Goal: Information Seeking & Learning: Learn about a topic

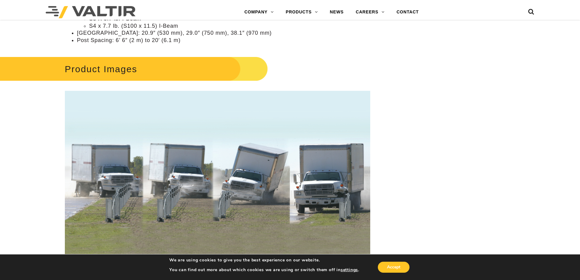
scroll to position [366, 0]
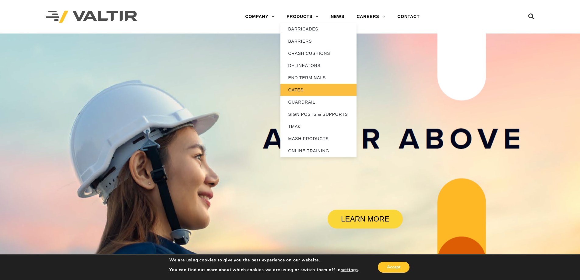
click at [330, 92] on link "GATES" at bounding box center [319, 90] width 76 height 12
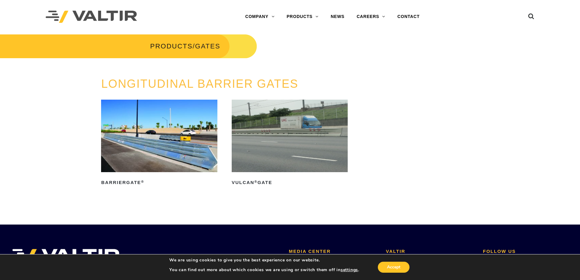
click at [294, 141] on img at bounding box center [290, 136] width 116 height 72
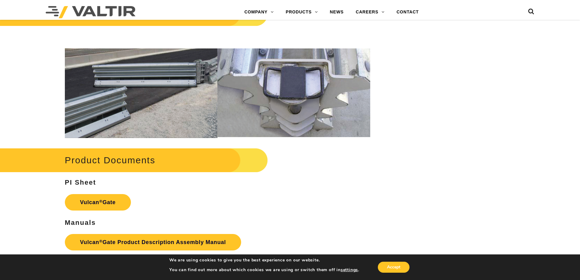
scroll to position [747, 0]
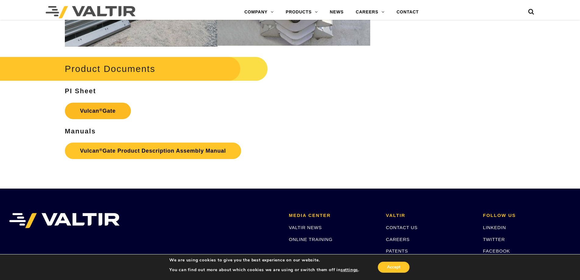
click at [122, 113] on link "Vulcan ® Gate" at bounding box center [98, 111] width 66 height 16
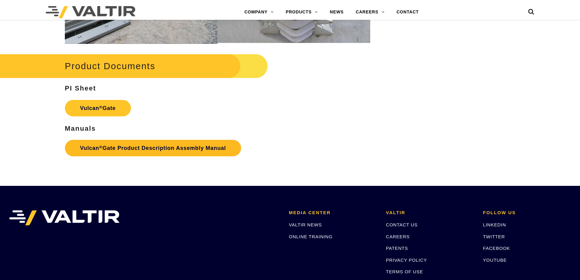
scroll to position [747, 0]
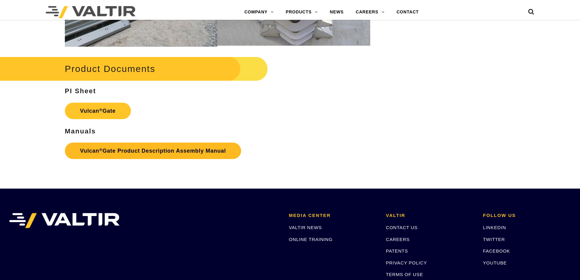
click at [152, 146] on link "Vulcan ® Gate Product Description Assembly Manual" at bounding box center [153, 151] width 176 height 16
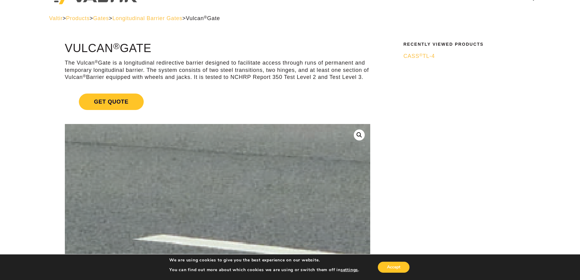
scroll to position [0, 0]
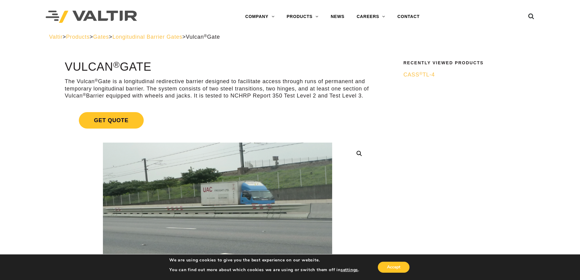
drag, startPoint x: 68, startPoint y: 68, endPoint x: 157, endPoint y: 65, distance: 88.7
click at [157, 65] on h1 "Vulcan ® Gate" at bounding box center [218, 67] width 306 height 13
click at [422, 74] on sup "®" at bounding box center [420, 73] width 3 height 5
drag, startPoint x: 62, startPoint y: 68, endPoint x: 168, endPoint y: 70, distance: 106.6
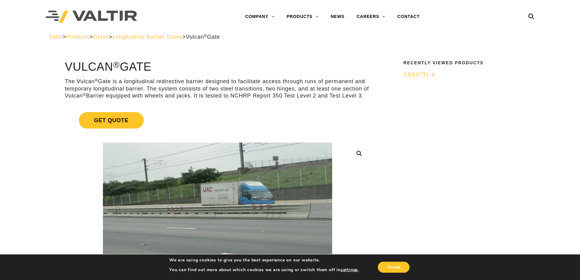
copy h1 "Vulcan ® Gate"
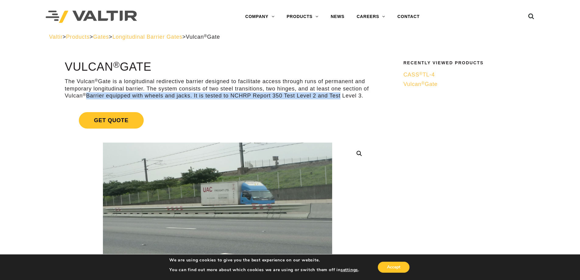
drag, startPoint x: 87, startPoint y: 95, endPoint x: 342, endPoint y: 95, distance: 254.9
click at [342, 95] on p "The Vulcan ® Gate is a longitudinal redirective barrier designed to facilitate …" at bounding box center [218, 88] width 306 height 21
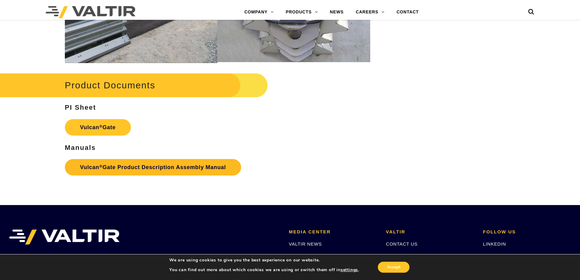
scroll to position [822, 0]
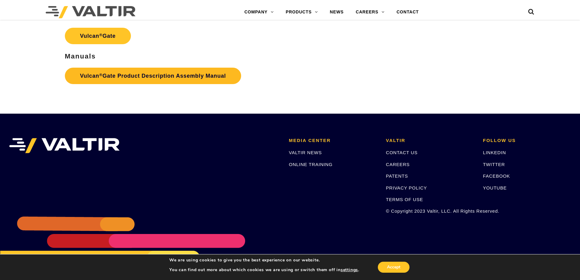
click at [125, 76] on link "Vulcan ® Gate Product Description Assembly Manual" at bounding box center [153, 76] width 176 height 16
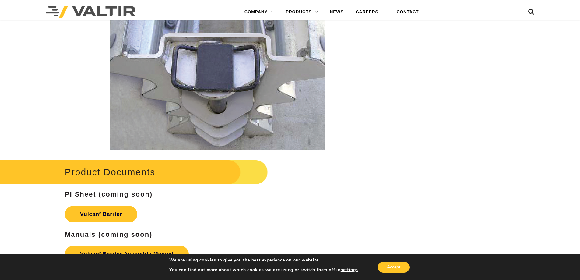
scroll to position [1005, 0]
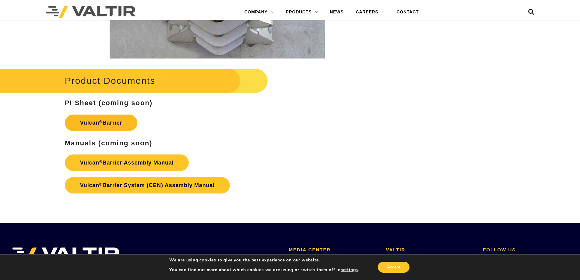
click at [105, 123] on link "Vulcan ® Barrier" at bounding box center [101, 123] width 73 height 16
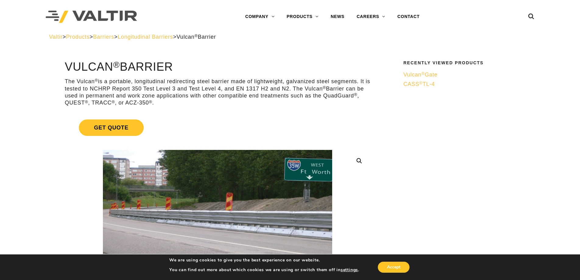
click at [428, 74] on span "Vulcan ® Gate" at bounding box center [421, 75] width 34 height 6
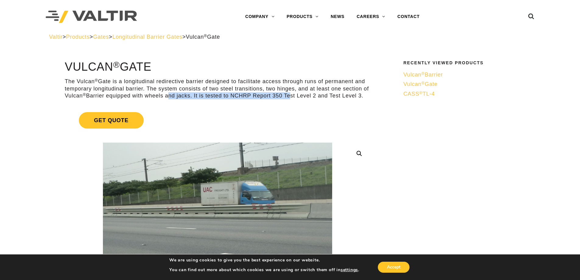
drag, startPoint x: 168, startPoint y: 96, endPoint x: 293, endPoint y: 94, distance: 124.6
click at [293, 94] on p "The Vulcan ® Gate is a longitudinal redirective barrier designed to facilitate …" at bounding box center [218, 88] width 306 height 21
drag, startPoint x: 232, startPoint y: 94, endPoint x: 283, endPoint y: 95, distance: 51.5
click at [283, 95] on p "The Vulcan ® Gate is a longitudinal redirective barrier designed to facilitate …" at bounding box center [218, 88] width 306 height 21
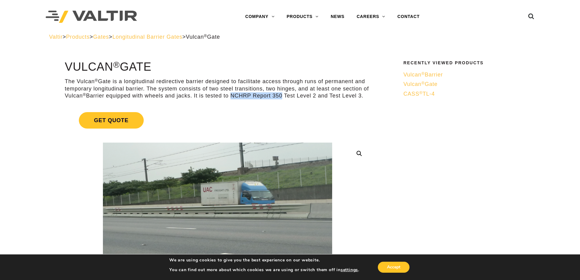
copy p "NCHRP Report 350"
